Goal: Task Accomplishment & Management: Manage account settings

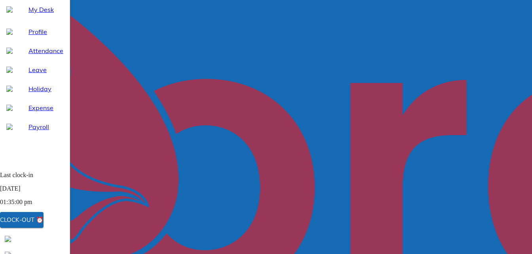
click at [29, 74] on span "Leave" at bounding box center [45, 69] width 35 height 9
select select "8"
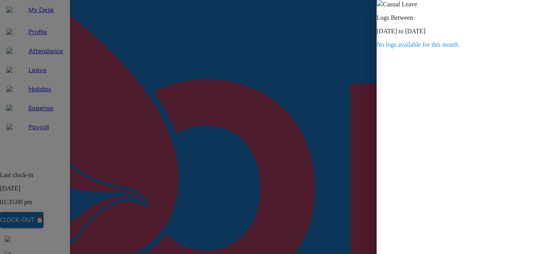
click at [383, 8] on span at bounding box center [380, 4] width 6 height 7
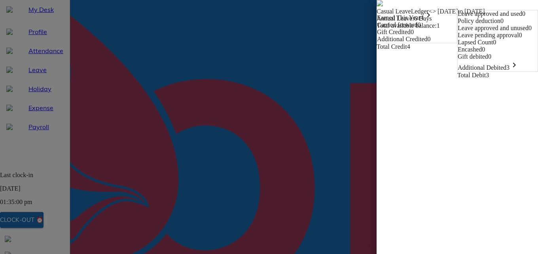
click at [473, 71] on div "Additional Debited 3 keyboard_arrow_right" at bounding box center [498, 65] width 80 height 11
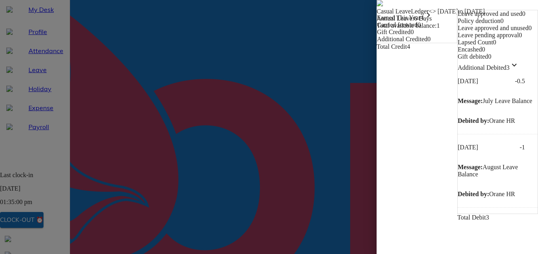
click at [424, 20] on icon "keyboard_arrow_right" at bounding box center [428, 14] width 9 height 9
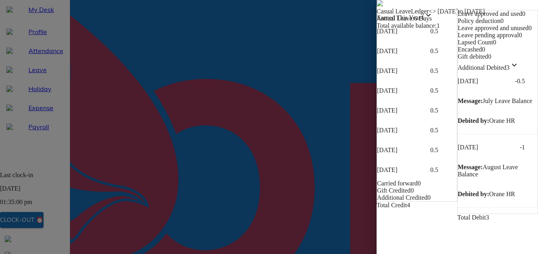
click at [424, 20] on icon "keyboard_arrow_down" at bounding box center [428, 14] width 9 height 9
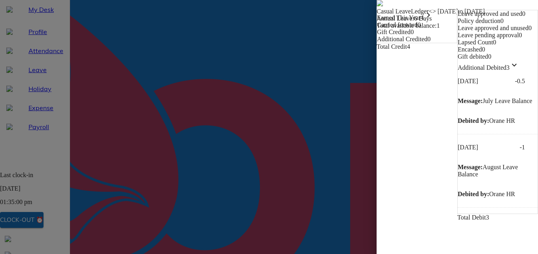
click at [377, 6] on img at bounding box center [380, 3] width 6 height 6
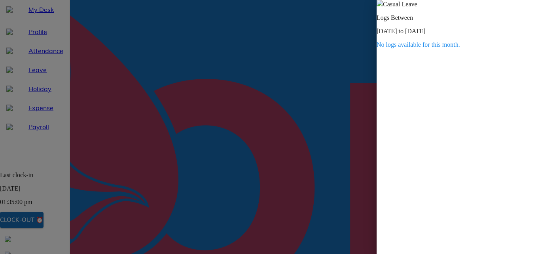
click at [383, 6] on img at bounding box center [380, 3] width 6 height 6
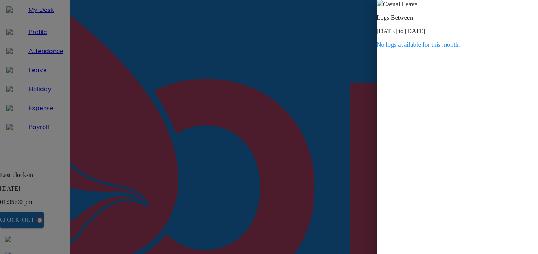
click at [383, 6] on img at bounding box center [380, 3] width 6 height 6
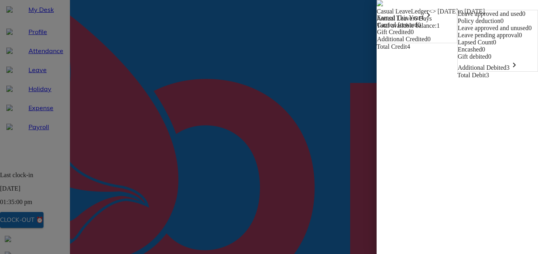
click at [507, 71] on span "3 keyboard_arrow_right" at bounding box center [513, 67] width 13 height 7
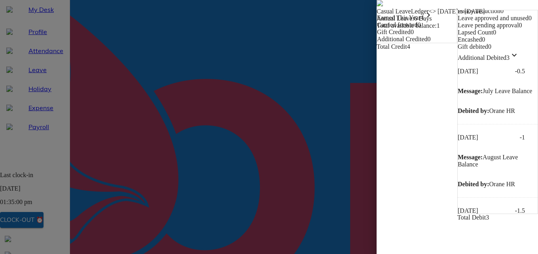
scroll to position [12, 0]
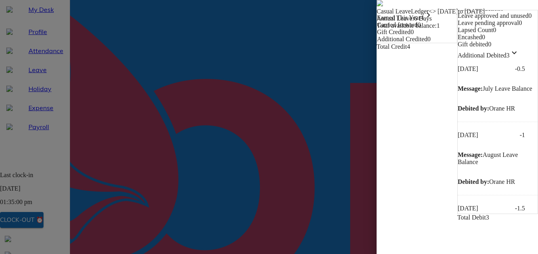
click at [377, 6] on img at bounding box center [380, 3] width 6 height 6
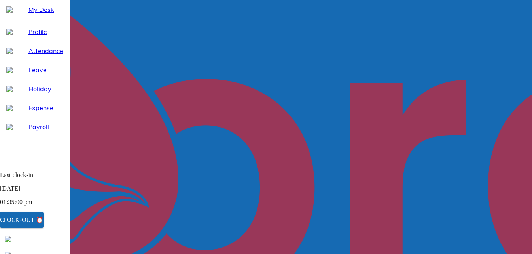
click at [507, 4] on div at bounding box center [266, 206] width 532 height 413
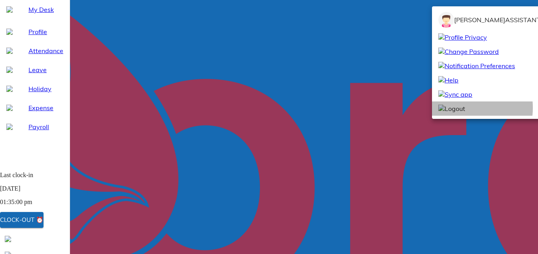
click at [458, 113] on span "Logout" at bounding box center [452, 108] width 27 height 9
click at [460, 113] on span "Logout" at bounding box center [452, 108] width 27 height 9
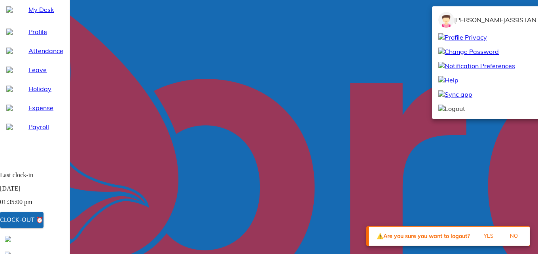
click at [513, 235] on span "No" at bounding box center [513, 235] width 21 height 9
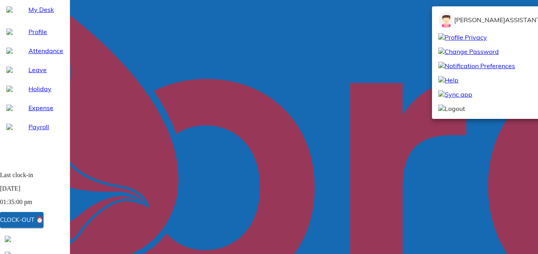
click at [456, 113] on span "Logout" at bounding box center [452, 108] width 27 height 9
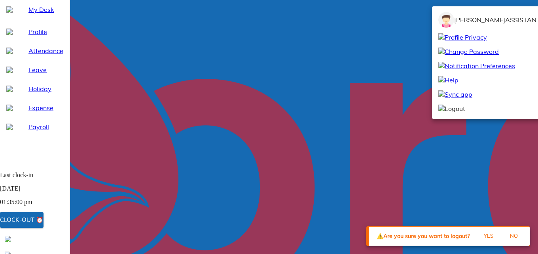
click at [485, 233] on span "Yes" at bounding box center [488, 235] width 21 height 9
